Goal: Task Accomplishment & Management: Complete application form

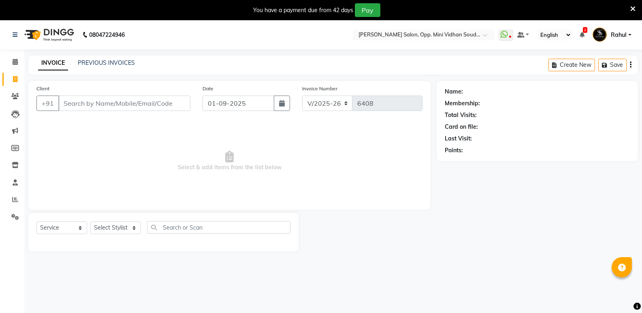
select select "4533"
select select "service"
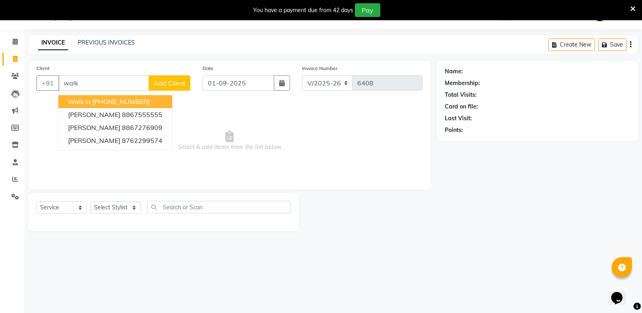
click at [141, 98] on ngb-highlight "[PHONE_NUMBER]" at bounding box center [120, 102] width 57 height 8
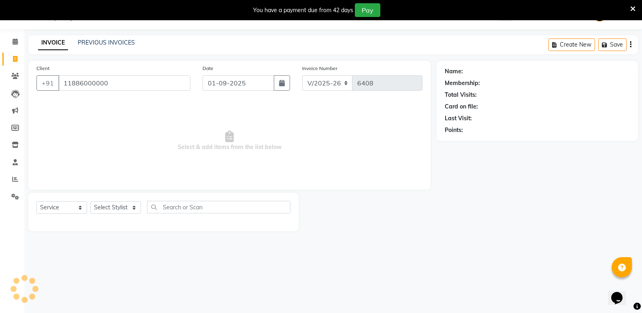
type input "11886000000"
select select "1: Object"
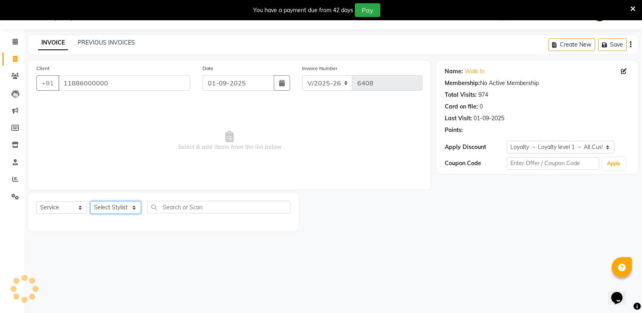
click at [125, 204] on select "Select Stylist [PERSON_NAME] [PERSON_NAME] [PERSON_NAME] Mallu [PERSON_NAME] [P…" at bounding box center [115, 207] width 51 height 13
select select "28117"
click at [90, 201] on select "Select Stylist [PERSON_NAME] [PERSON_NAME] [PERSON_NAME] Mallu [PERSON_NAME] [P…" at bounding box center [115, 207] width 51 height 13
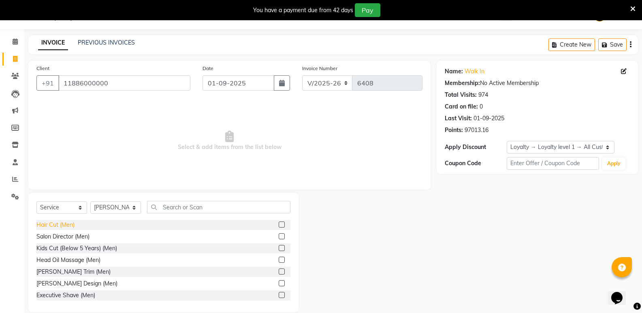
click at [52, 226] on div "Hair Cut (Men)" at bounding box center [55, 225] width 38 height 9
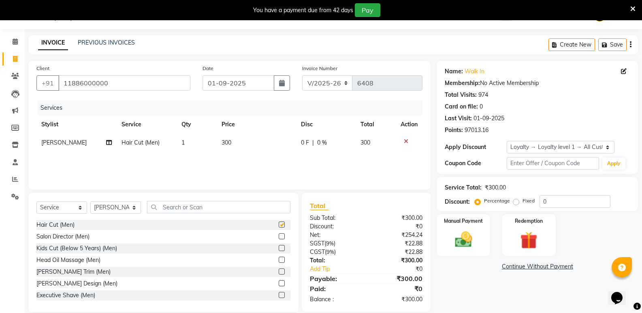
checkbox input "false"
click at [209, 210] on input "text" at bounding box center [218, 207] width 143 height 13
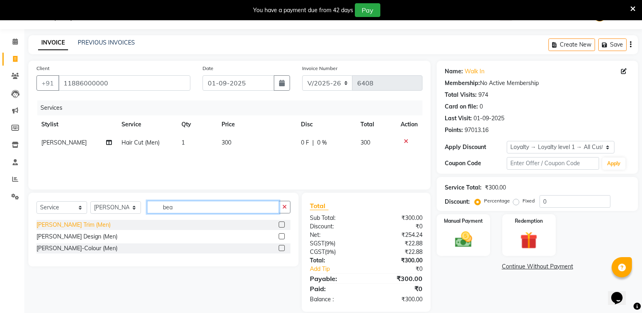
type input "bea"
click at [62, 224] on div "[PERSON_NAME] Trim (Men)" at bounding box center [73, 225] width 74 height 9
checkbox input "false"
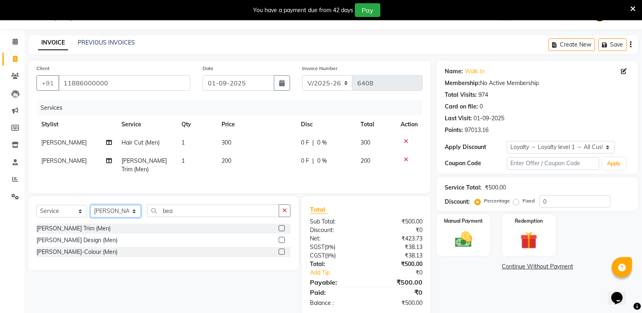
click at [111, 209] on select "Select Stylist [PERSON_NAME] [PERSON_NAME] [PERSON_NAME] Mallu [PERSON_NAME] [P…" at bounding box center [115, 211] width 51 height 13
select select "50243"
click at [90, 205] on select "Select Stylist [PERSON_NAME] [PERSON_NAME] [PERSON_NAME] Mallu [PERSON_NAME] [P…" at bounding box center [115, 211] width 51 height 13
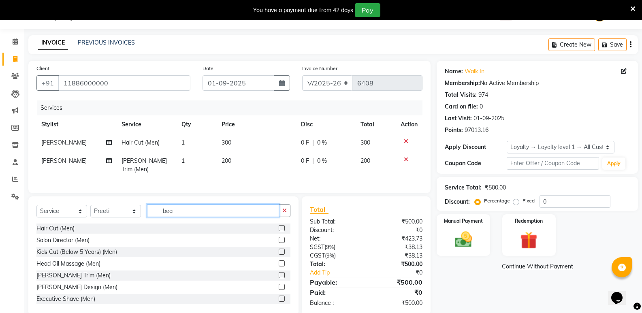
drag, startPoint x: 181, startPoint y: 208, endPoint x: 149, endPoint y: 216, distance: 32.6
click at [149, 216] on div "Select Service Product Membership Package Voucher Prepaid Gift Card Select Styl…" at bounding box center [163, 213] width 254 height 19
type input "women"
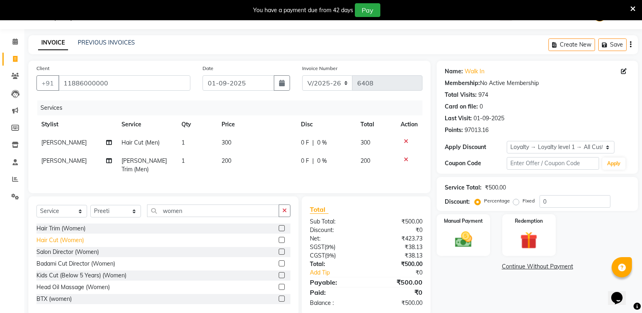
click at [73, 238] on div "Hair Cut (Women)" at bounding box center [59, 240] width 47 height 9
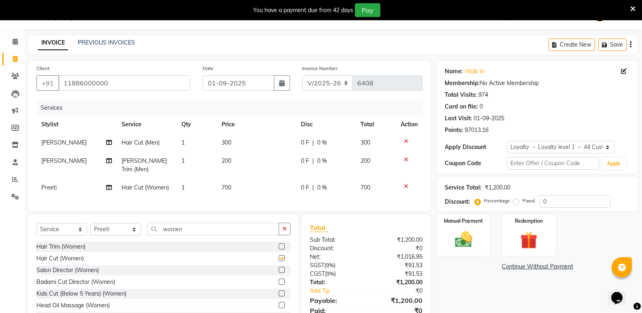
checkbox input "false"
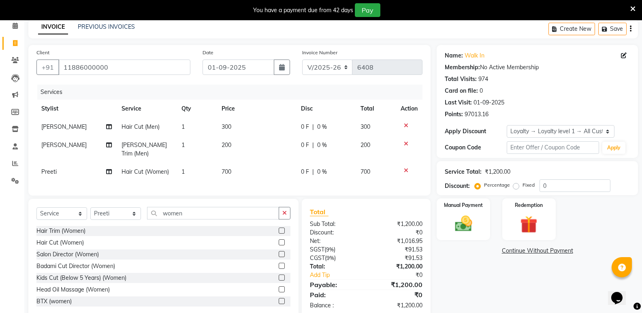
scroll to position [51, 0]
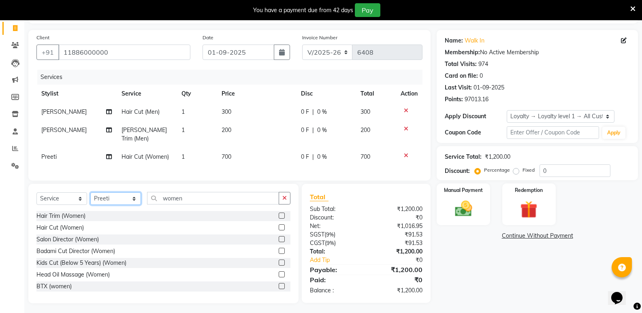
click at [107, 200] on select "Select Stylist [PERSON_NAME] [PERSON_NAME] [PERSON_NAME] Mallu [PERSON_NAME] [P…" at bounding box center [115, 198] width 51 height 13
select select "28117"
click at [90, 192] on select "Select Stylist [PERSON_NAME] [PERSON_NAME] [PERSON_NAME] Mallu [PERSON_NAME] [P…" at bounding box center [115, 198] width 51 height 13
click at [46, 213] on div "Hair Cut (Men)" at bounding box center [55, 216] width 38 height 9
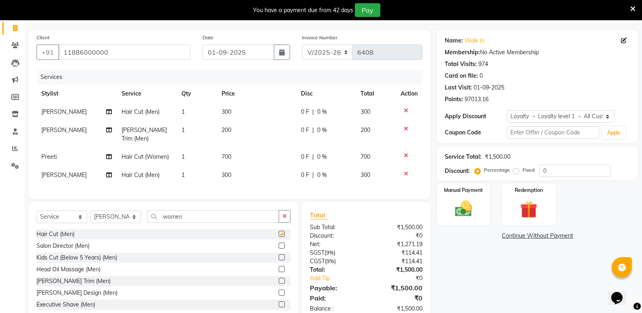
checkbox input "false"
drag, startPoint x: 189, startPoint y: 212, endPoint x: 151, endPoint y: 219, distance: 37.8
click at [151, 219] on input "women" at bounding box center [213, 216] width 132 height 13
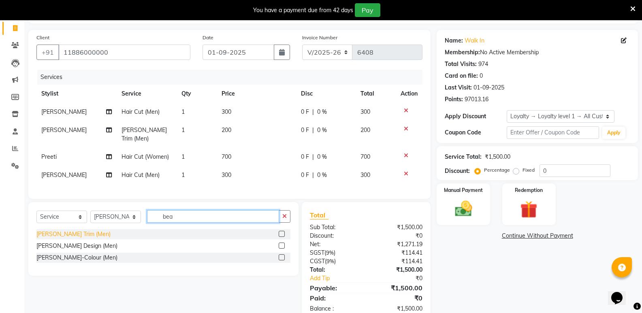
type input "bea"
click at [54, 232] on div "[PERSON_NAME] Trim (Men)" at bounding box center [73, 234] width 74 height 9
checkbox input "false"
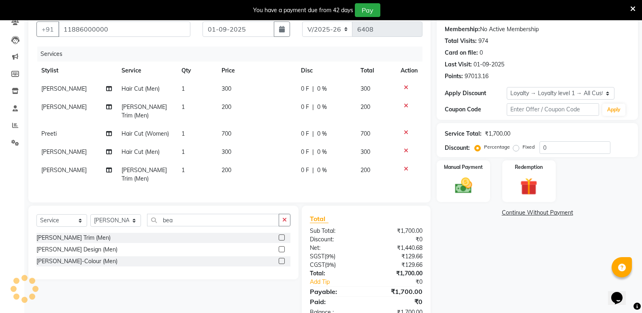
scroll to position [87, 0]
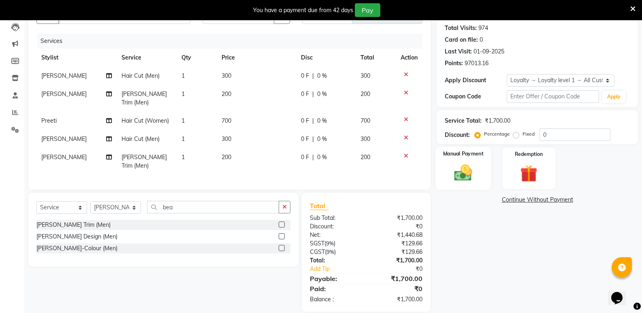
click at [467, 177] on img at bounding box center [463, 172] width 29 height 21
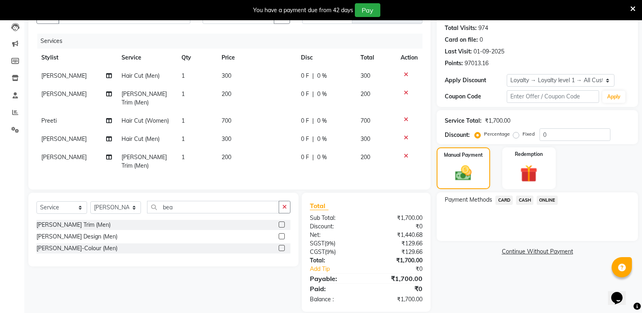
click at [520, 198] on span "CASH" at bounding box center [524, 200] width 17 height 9
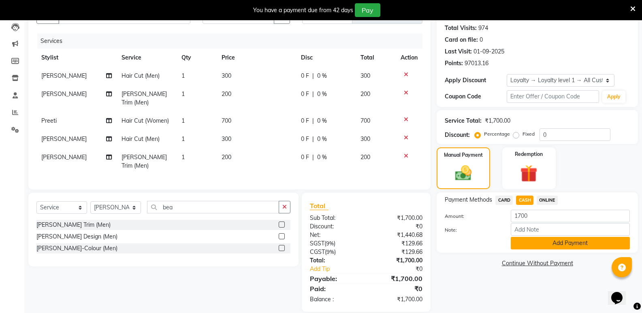
click at [530, 248] on button "Add Payment" at bounding box center [570, 243] width 119 height 13
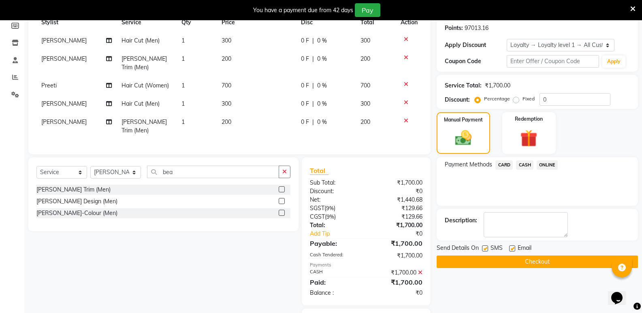
scroll to position [156, 0]
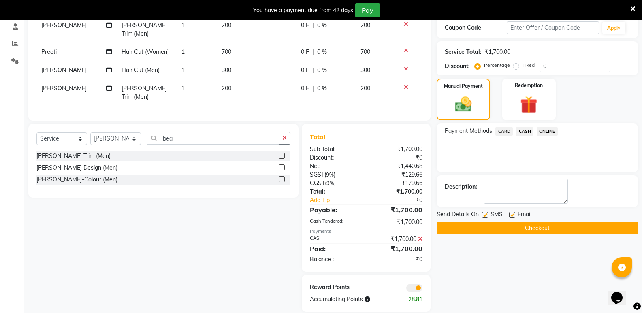
click at [524, 230] on button "Checkout" at bounding box center [536, 228] width 201 height 13
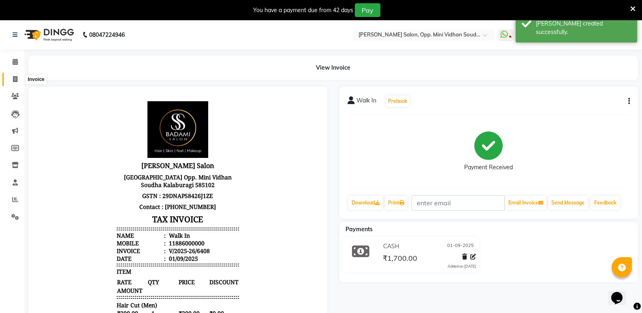
click at [13, 79] on icon at bounding box center [15, 79] width 4 height 6
select select "service"
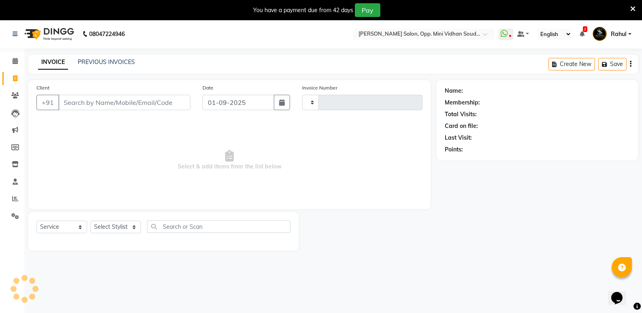
scroll to position [20, 0]
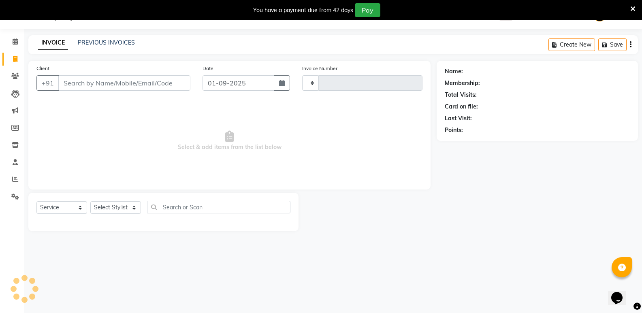
type input "6409"
select select "4533"
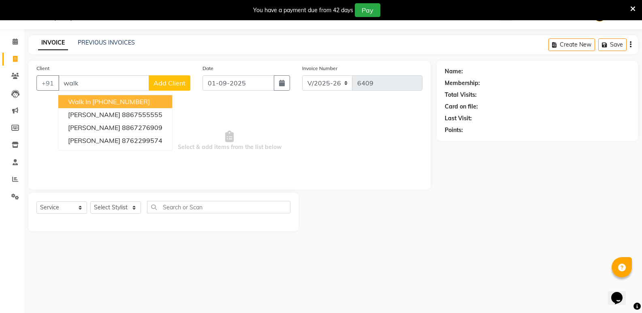
click at [107, 101] on ngb-highlight "[PHONE_NUMBER]" at bounding box center [120, 102] width 57 height 8
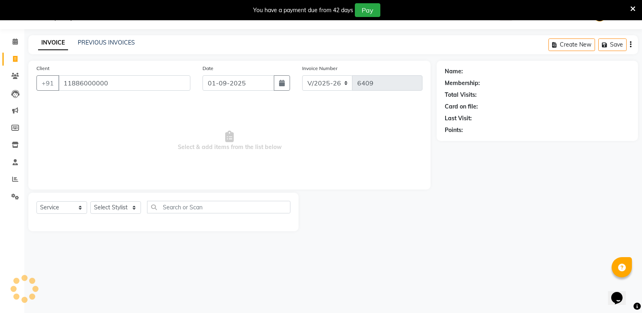
type input "11886000000"
select select "1: Object"
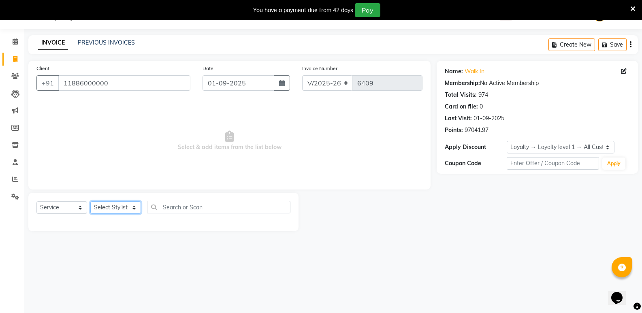
click at [113, 206] on select "Select Stylist [PERSON_NAME] [PERSON_NAME] [PERSON_NAME] Mallu [PERSON_NAME] [P…" at bounding box center [115, 207] width 51 height 13
select select "43648"
click at [90, 201] on select "Select Stylist [PERSON_NAME] [PERSON_NAME] [PERSON_NAME] Mallu [PERSON_NAME] [P…" at bounding box center [115, 207] width 51 height 13
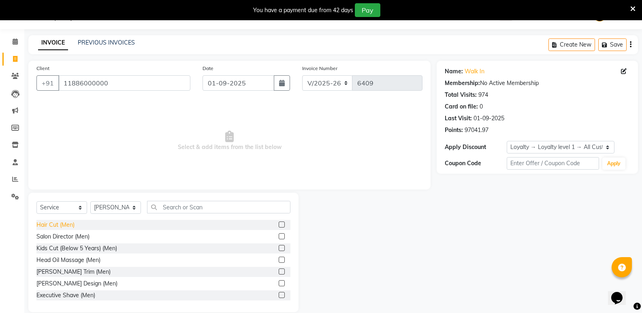
click at [60, 226] on div "Hair Cut (Men)" at bounding box center [55, 225] width 38 height 9
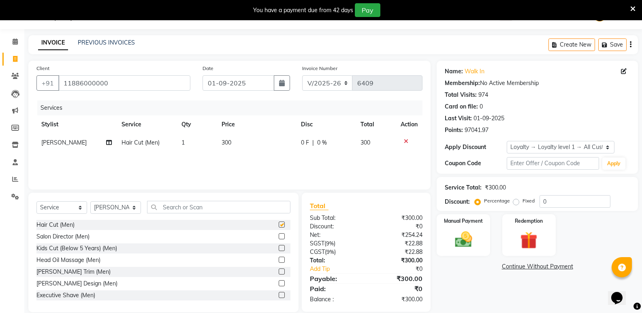
checkbox input "false"
click at [175, 212] on input "text" at bounding box center [218, 207] width 143 height 13
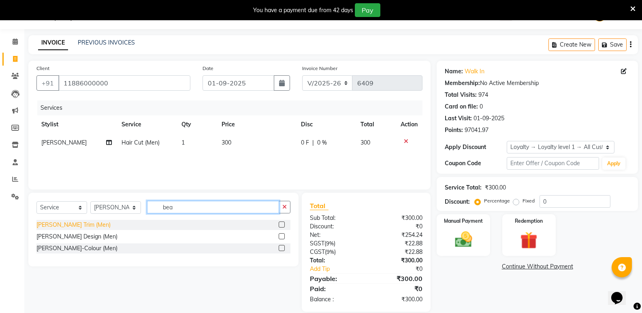
type input "bea"
click at [54, 222] on div "[PERSON_NAME] Trim (Men)" at bounding box center [73, 225] width 74 height 9
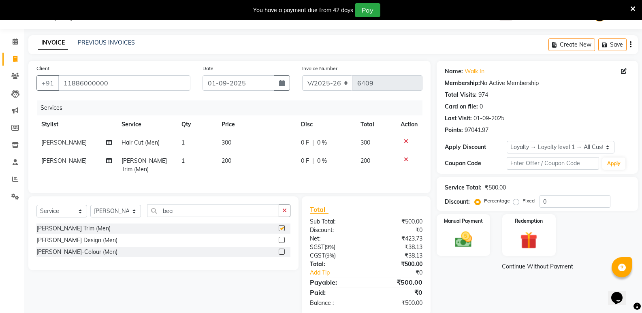
checkbox input "false"
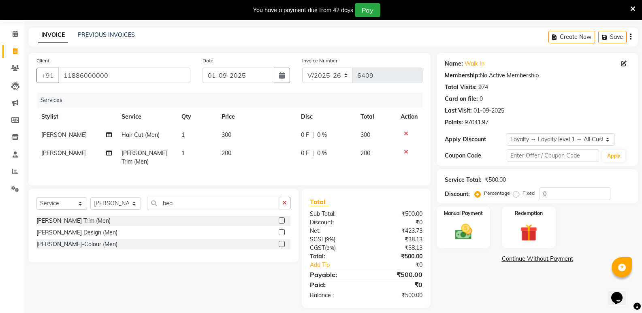
scroll to position [32, 0]
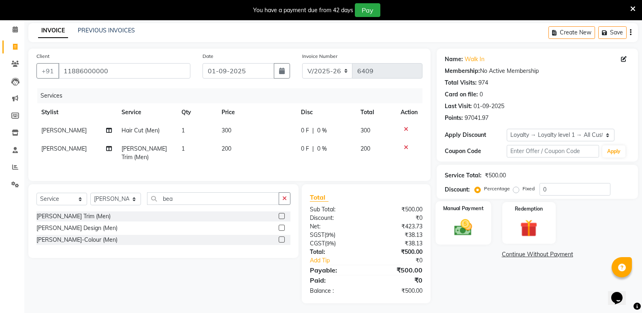
click at [461, 238] on div "Manual Payment" at bounding box center [463, 222] width 55 height 43
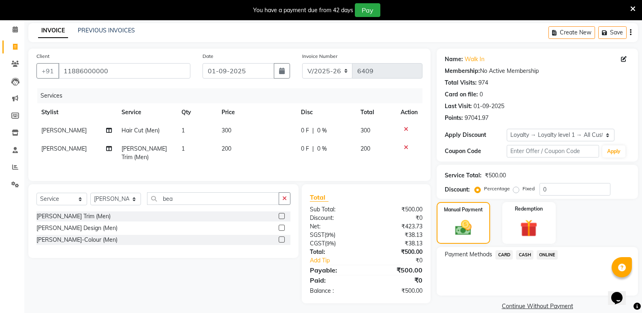
click at [525, 256] on span "CASH" at bounding box center [524, 254] width 17 height 9
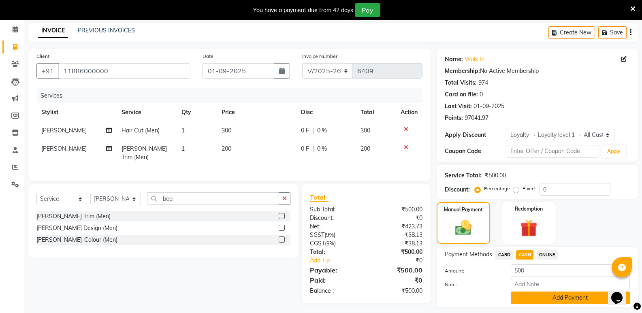
click at [528, 300] on button "Add Payment" at bounding box center [570, 298] width 119 height 13
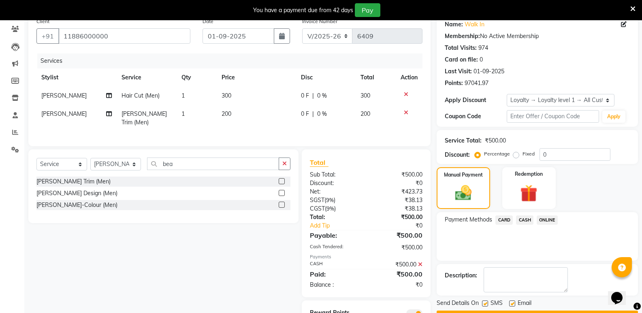
scroll to position [101, 0]
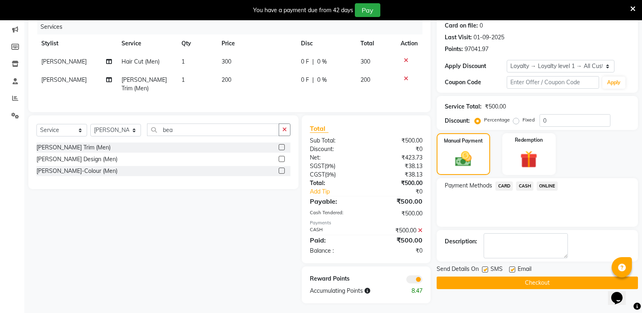
click at [524, 284] on button "Checkout" at bounding box center [536, 283] width 201 height 13
